Goal: Task Accomplishment & Management: Manage account settings

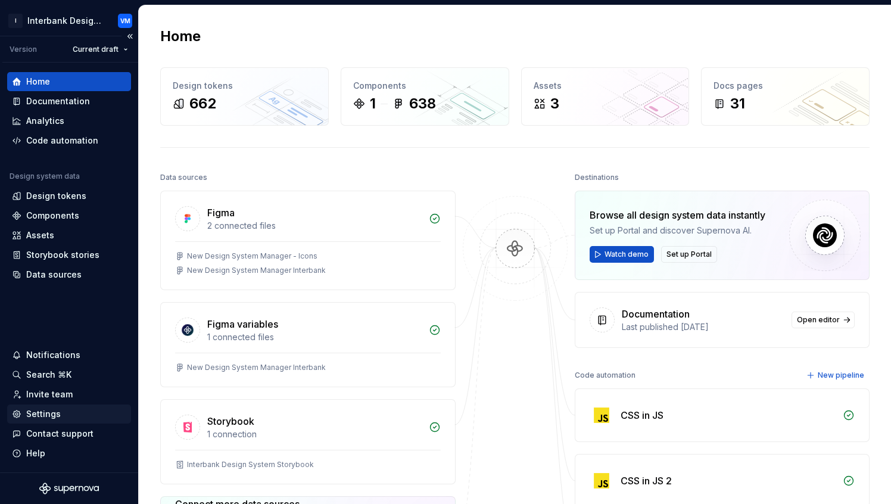
click at [74, 412] on div "Settings" at bounding box center [69, 414] width 114 height 12
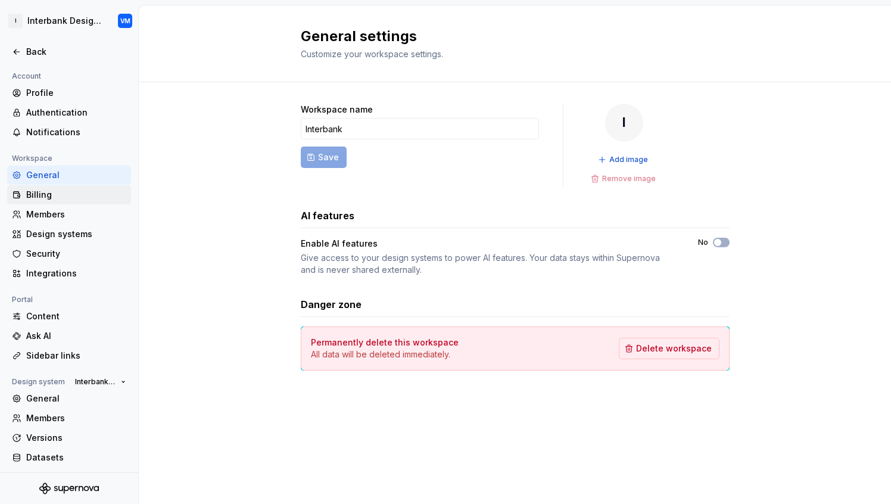
click at [55, 198] on div "Billing" at bounding box center [76, 195] width 100 height 12
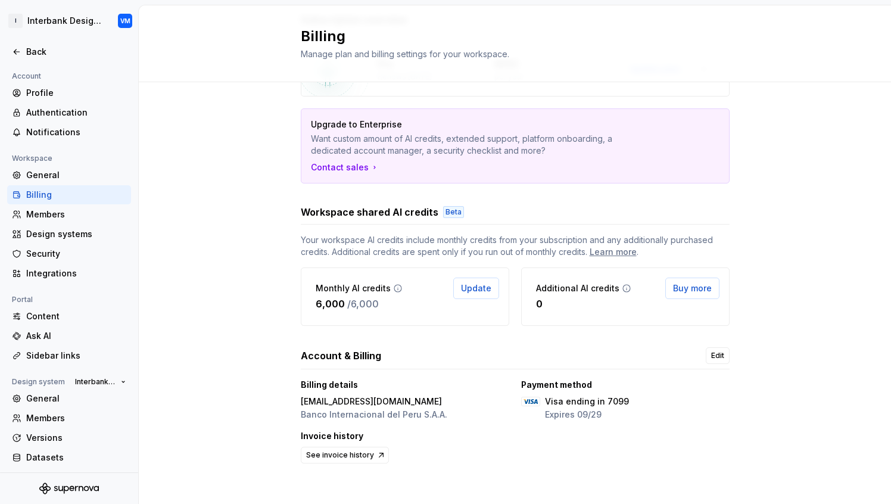
scroll to position [98, 0]
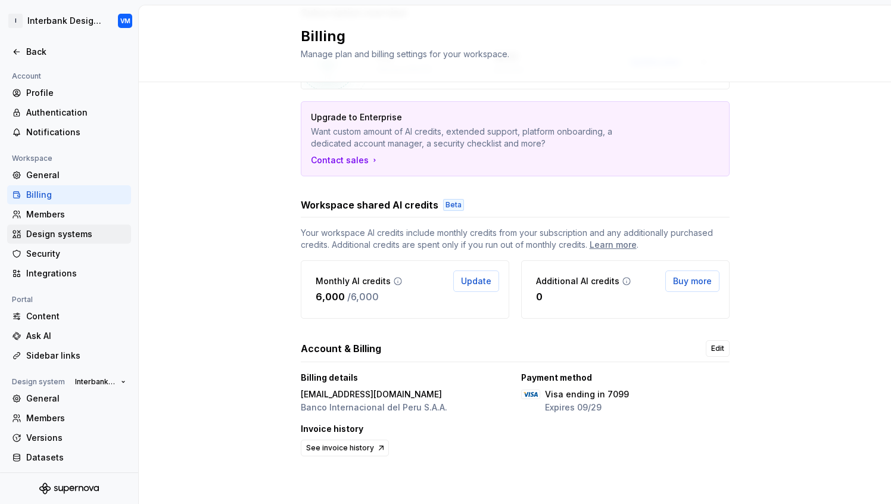
click at [58, 238] on div "Design systems" at bounding box center [76, 234] width 100 height 12
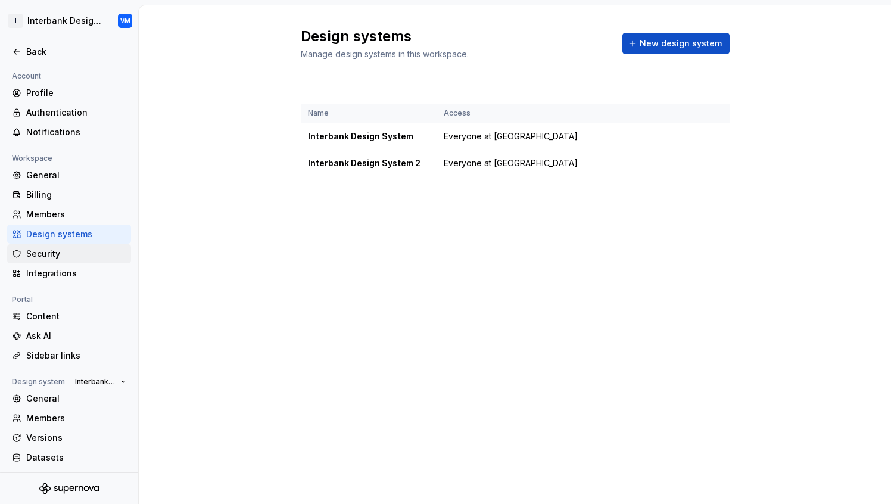
click at [58, 257] on div "Security" at bounding box center [76, 254] width 100 height 12
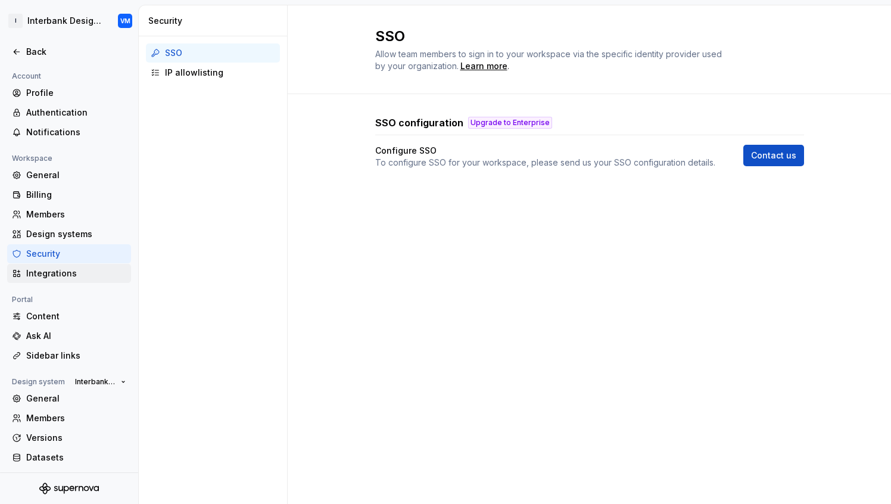
click at [58, 274] on div "Integrations" at bounding box center [76, 273] width 100 height 12
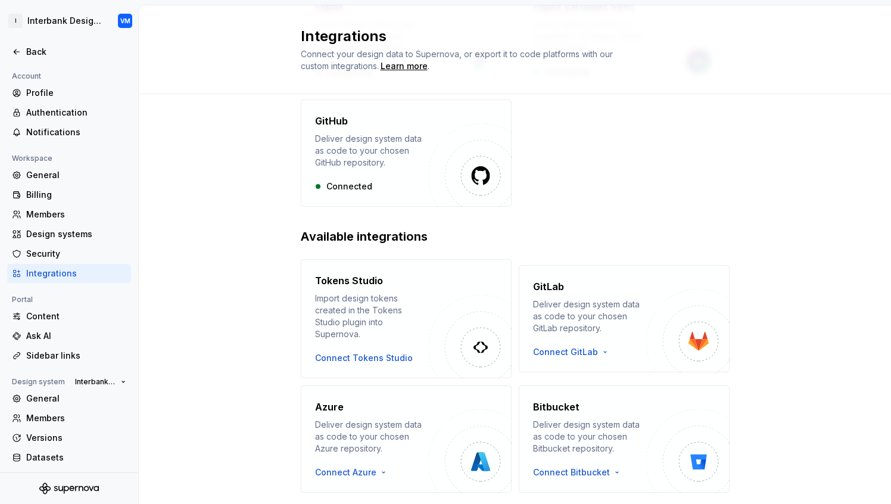
scroll to position [183, 0]
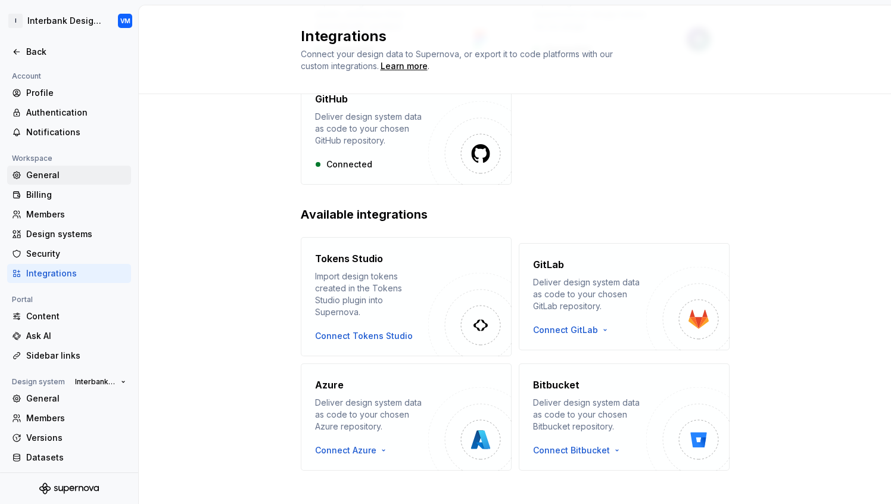
click at [69, 174] on div "General" at bounding box center [76, 175] width 100 height 12
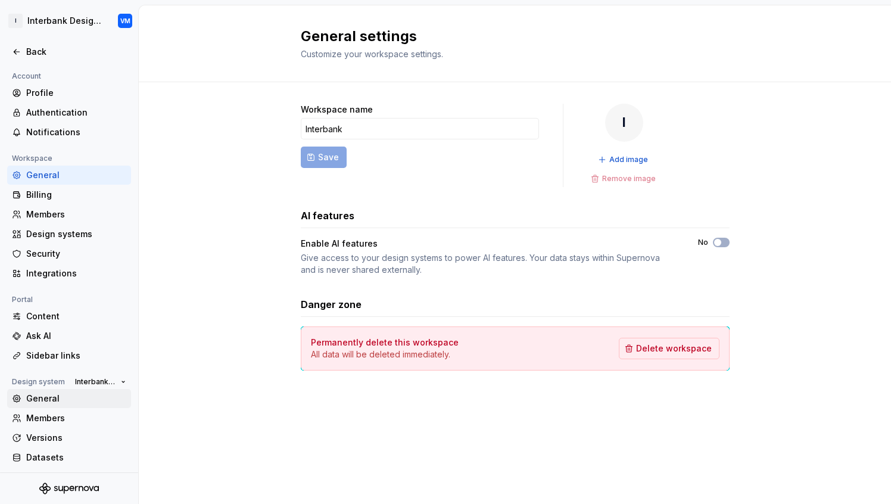
scroll to position [21, 0]
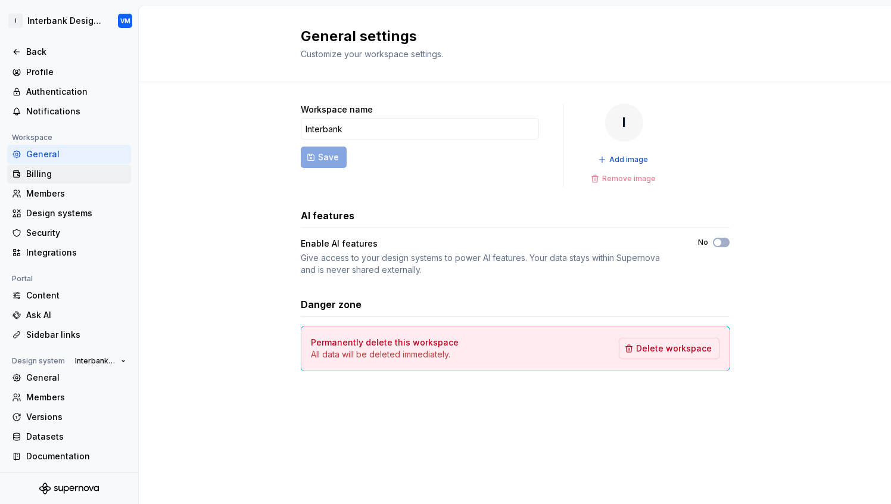
click at [46, 177] on div "Billing" at bounding box center [76, 174] width 100 height 12
